Goal: Learn about a topic

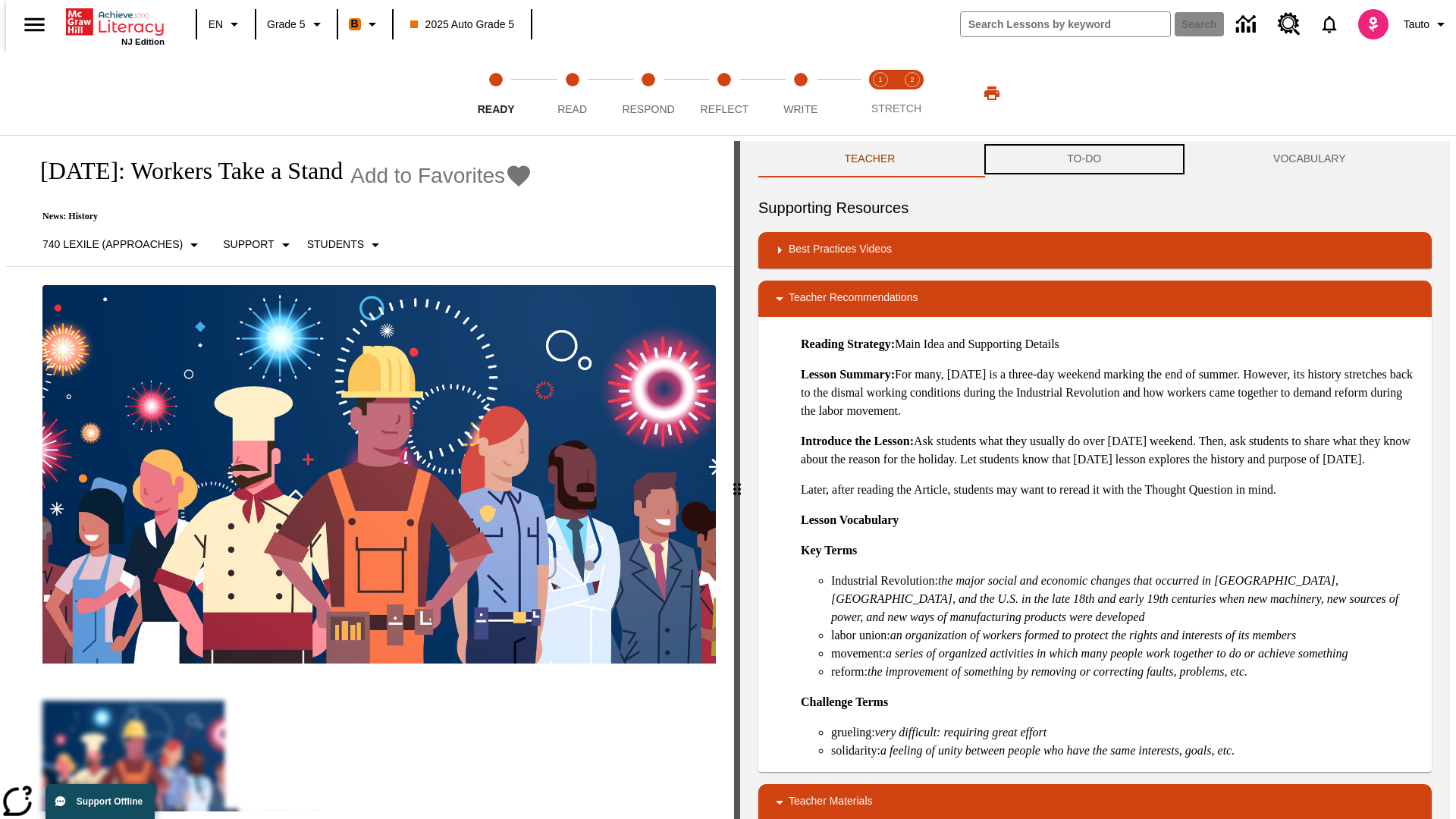
click at [1085, 159] on button "TO-DO" at bounding box center [1085, 159] width 206 height 37
